Goal: Find specific page/section

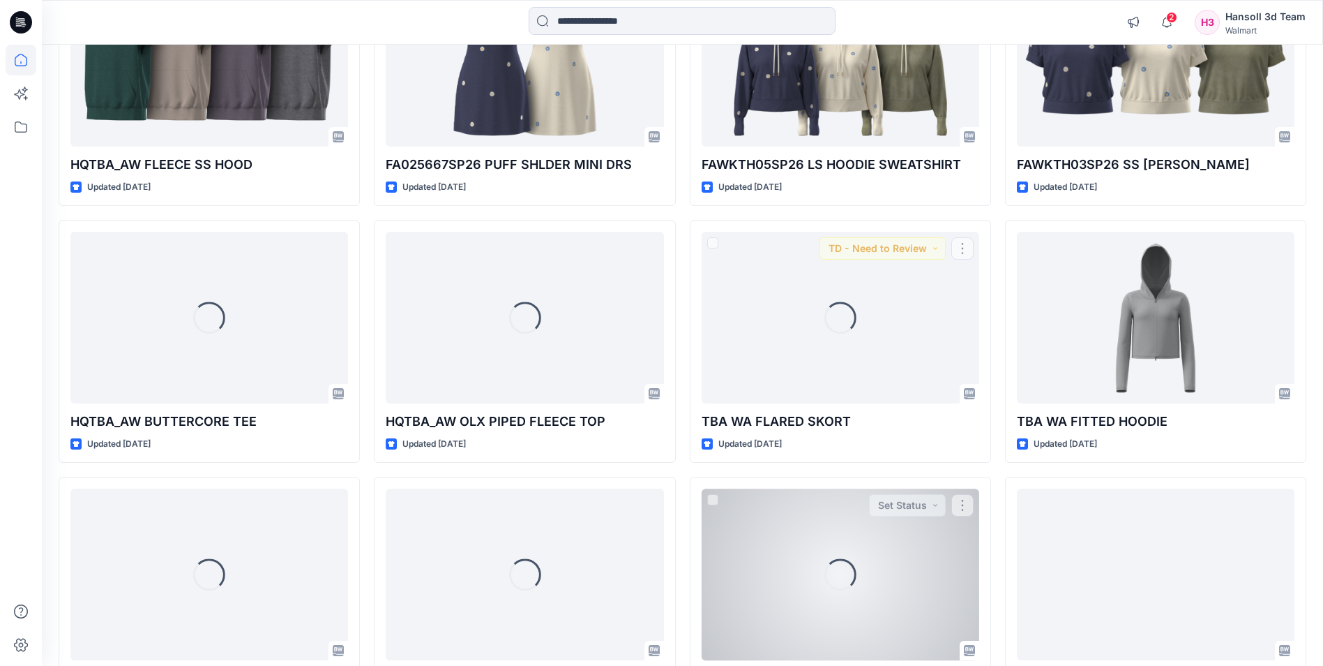
scroll to position [3082, 0]
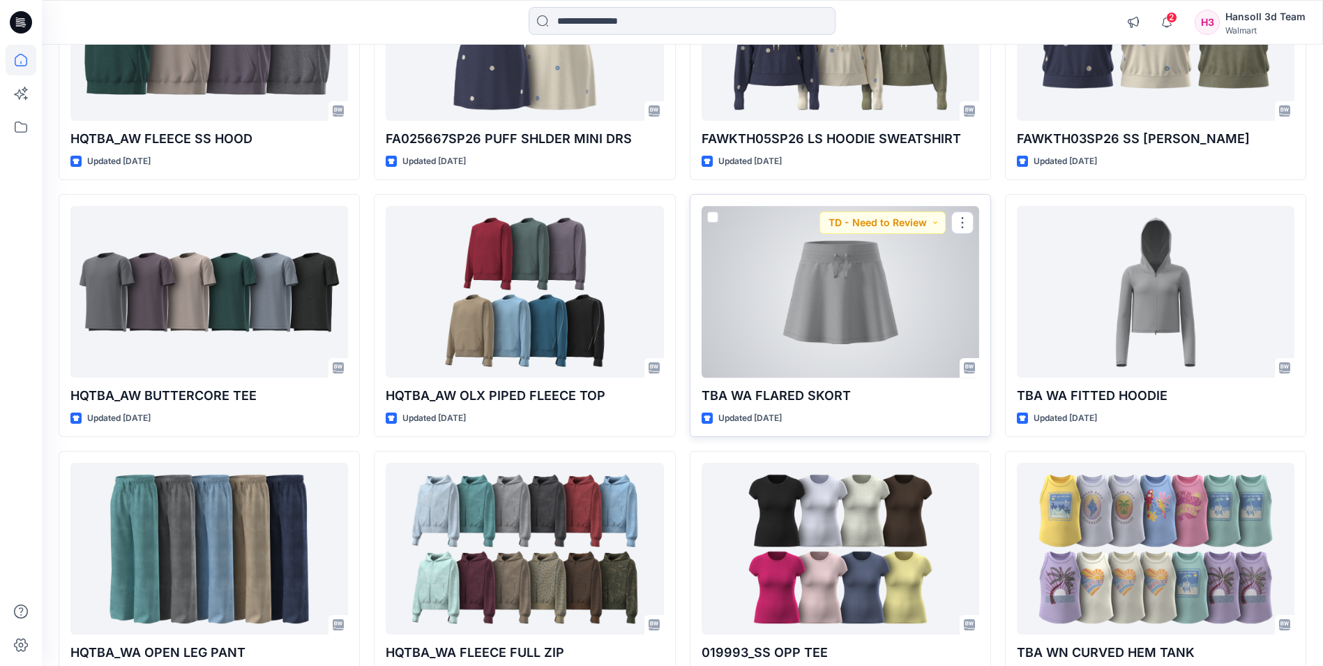
click at [831, 315] on div at bounding box center [841, 291] width 278 height 171
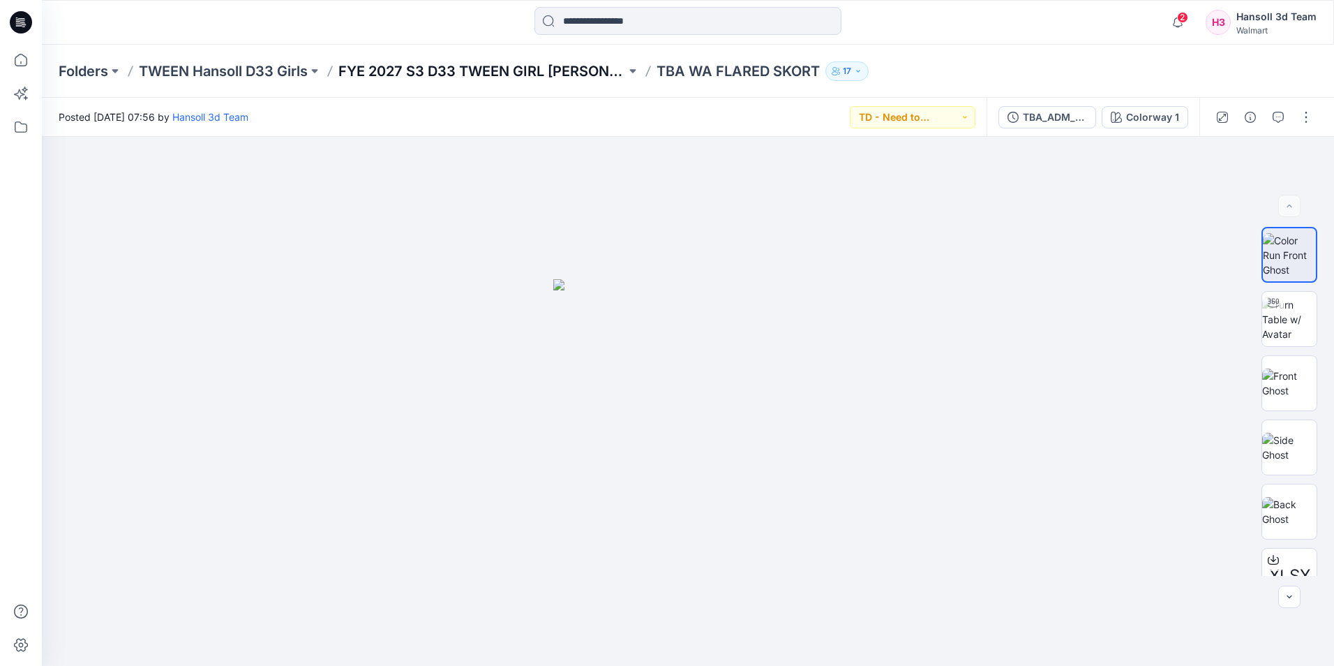
click at [555, 70] on p "FYE 2027 S3 D33 TWEEN GIRL [PERSON_NAME]" at bounding box center [481, 71] width 287 height 20
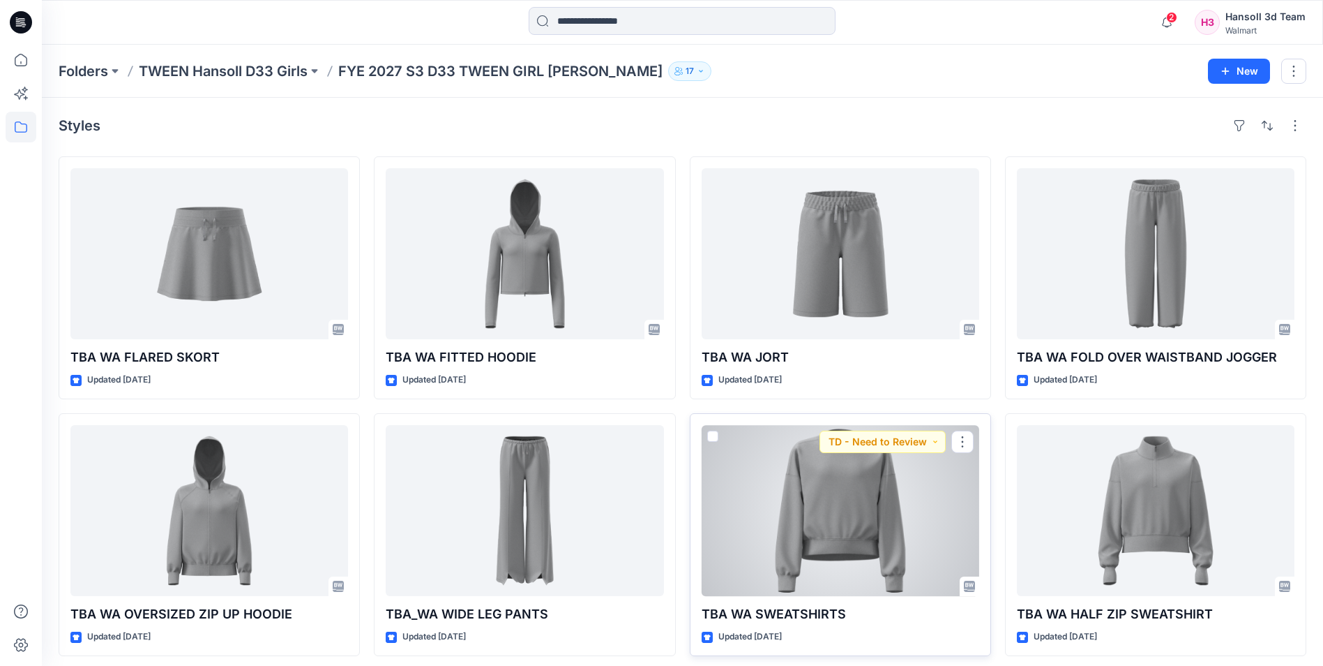
scroll to position [7, 0]
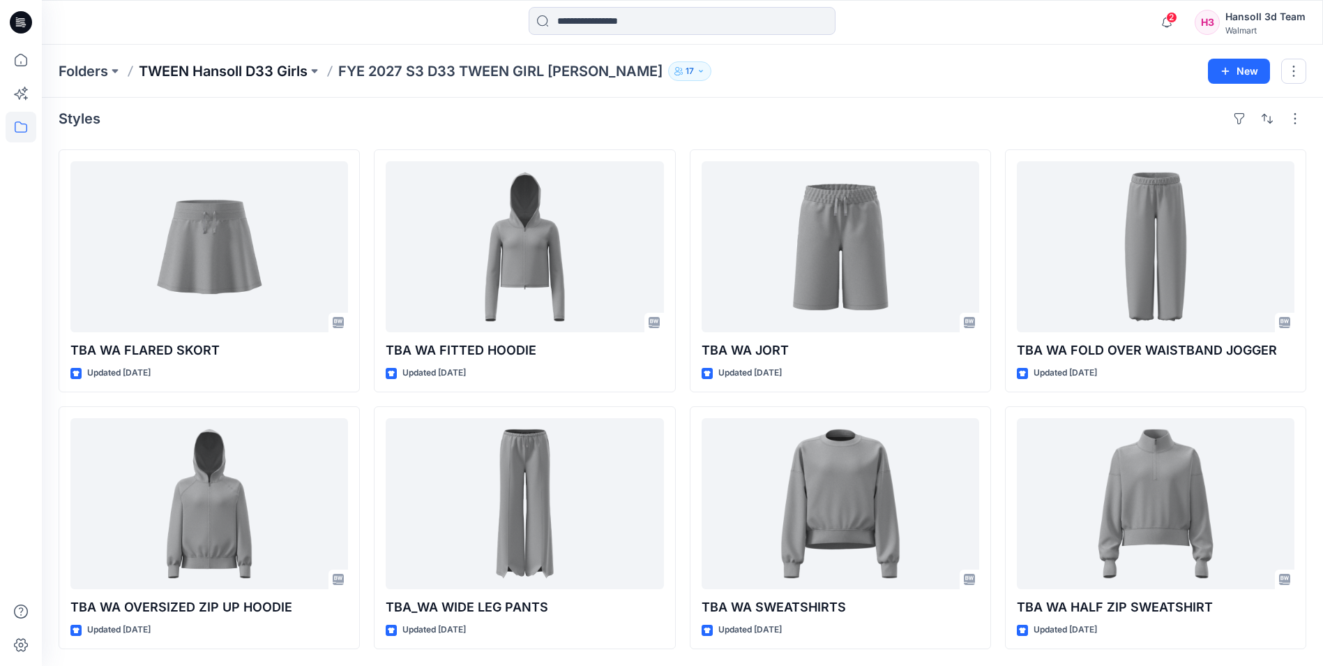
click at [257, 70] on p "TWEEN Hansoll D33 Girls" at bounding box center [223, 71] width 169 height 20
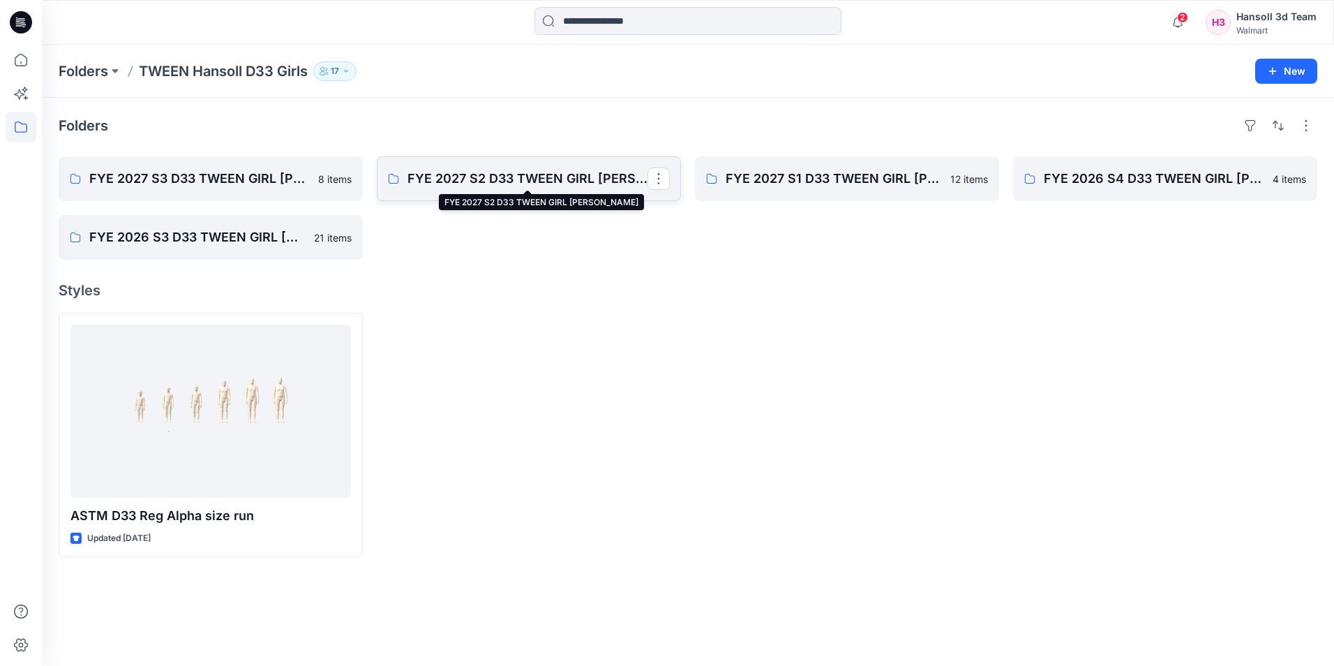
click at [495, 175] on p "FYE 2027 S2 D33 TWEEN GIRL [PERSON_NAME]" at bounding box center [527, 179] width 240 height 20
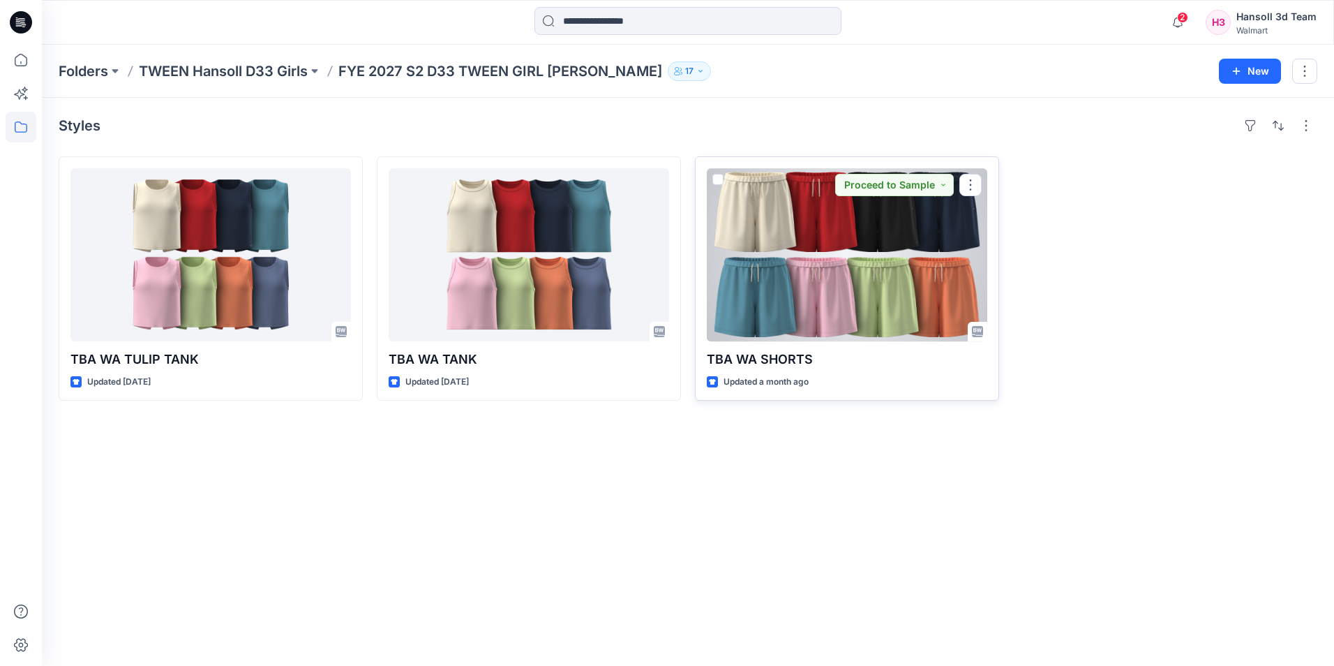
click at [883, 287] on div at bounding box center [847, 254] width 280 height 173
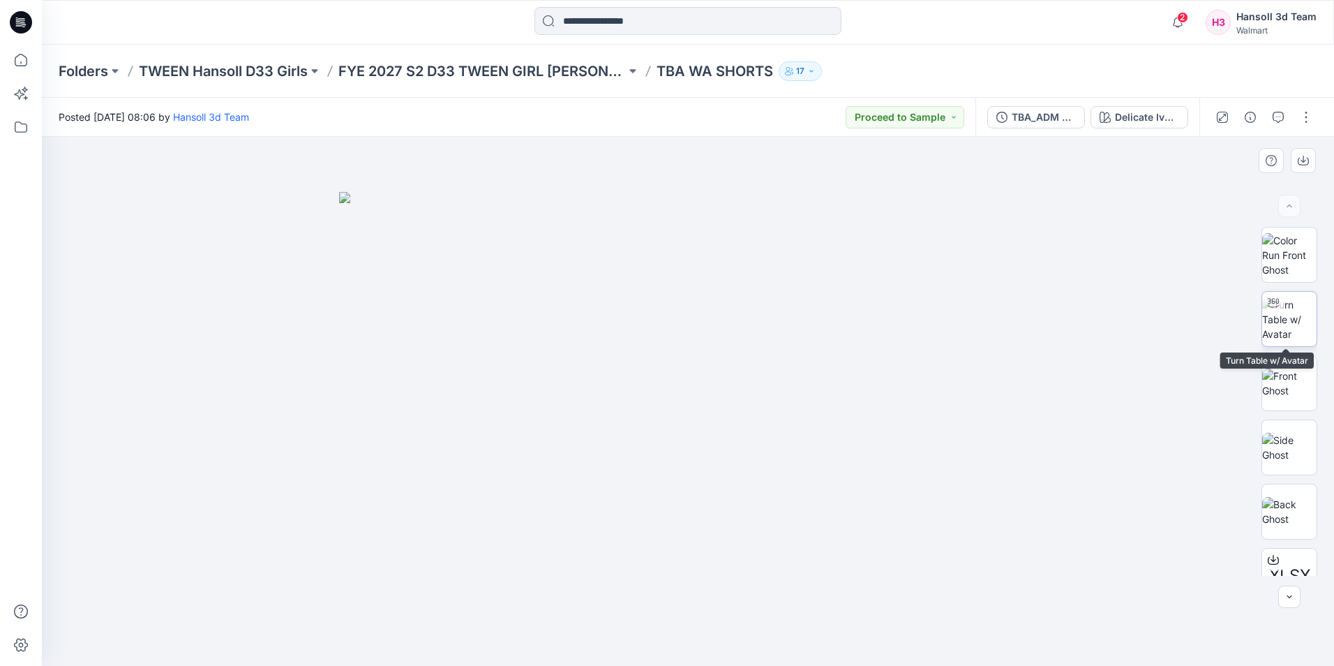
click at [1294, 333] on img at bounding box center [1289, 319] width 54 height 44
click at [707, 456] on div at bounding box center [688, 401] width 1292 height 529
